Goal: Information Seeking & Learning: Learn about a topic

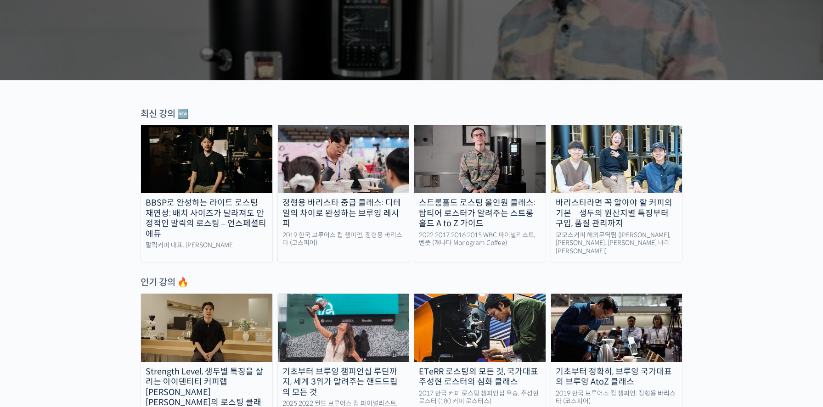
scroll to position [261, 0]
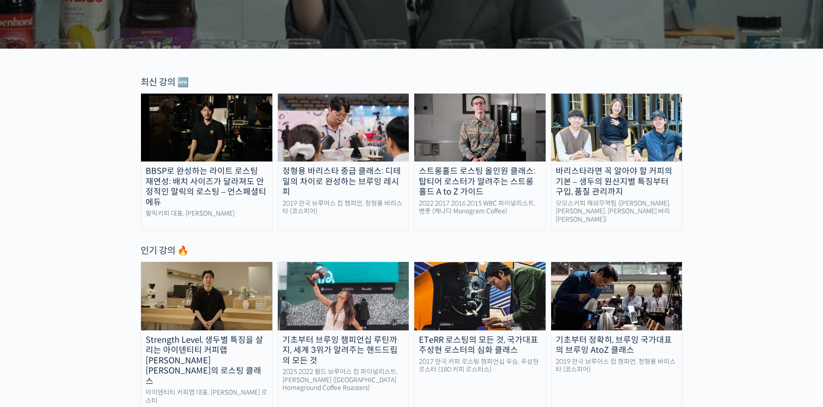
click at [486, 185] on div "스트롱홀드 로스팅 올인원 클래스: 탑티어 로스터가 알려주는 스트롱홀드 A to Z 가이드" at bounding box center [479, 181] width 131 height 31
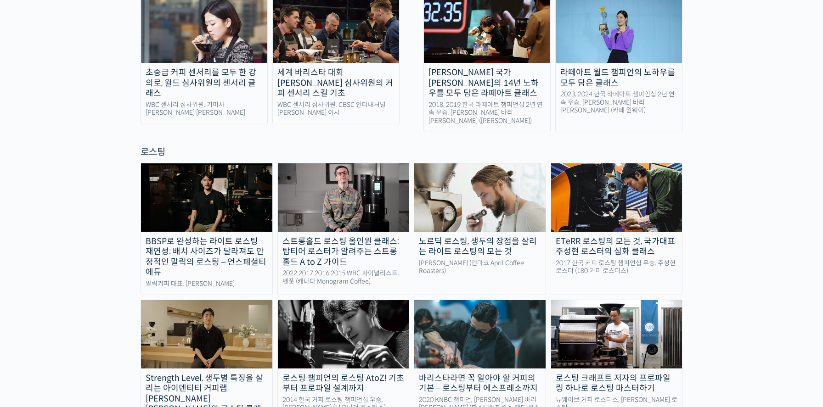
scroll to position [712, 0]
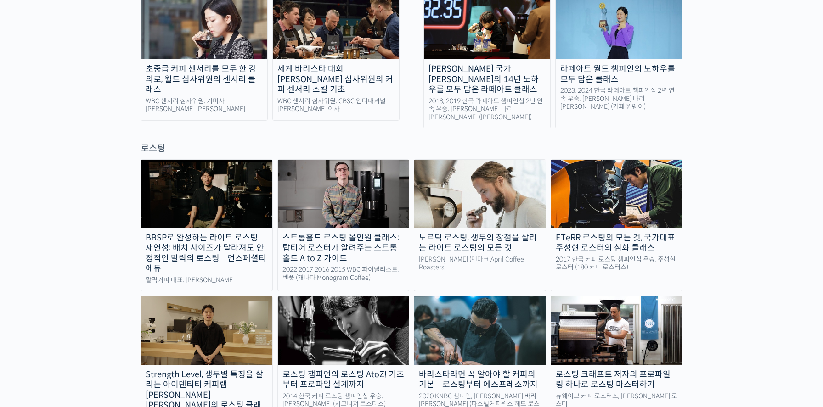
click at [480, 229] on link "노르딕 로스팅, 생두의 장점을 살리는 라이트 로스팅의 모든 것 패트릭 롤프 (덴마크 April Coffee Roasters)" at bounding box center [480, 225] width 132 height 132
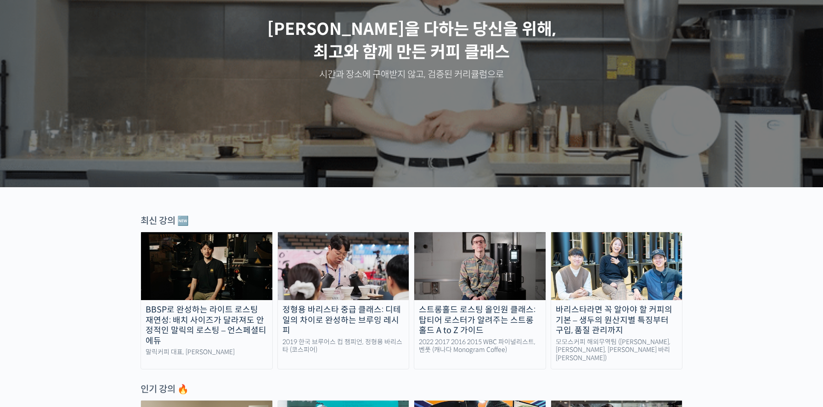
scroll to position [0, 0]
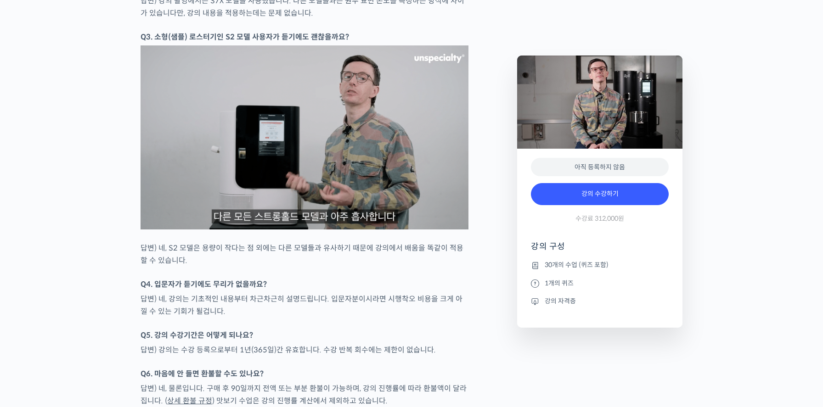
scroll to position [4044, 0]
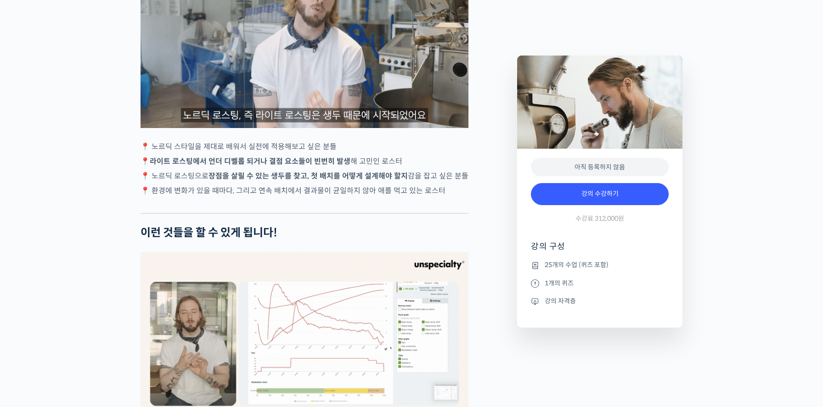
scroll to position [1956, 0]
